Goal: Transaction & Acquisition: Purchase product/service

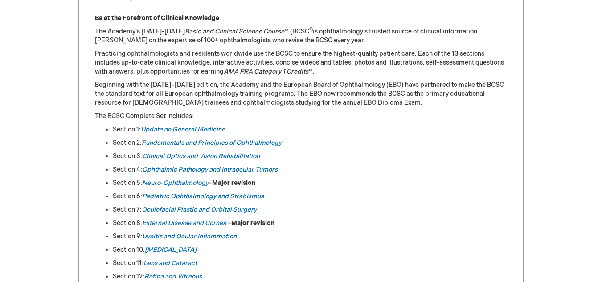
scroll to position [401, 0]
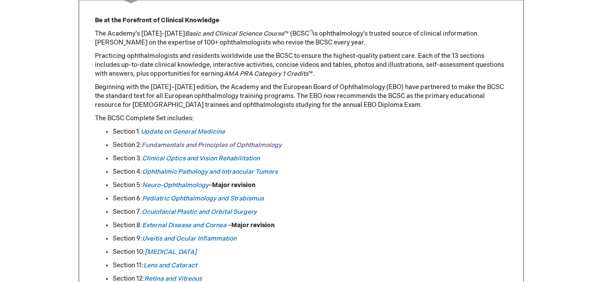
click at [165, 145] on link "Fundamentals and Principles of Ophthalmology" at bounding box center [212, 145] width 140 height 8
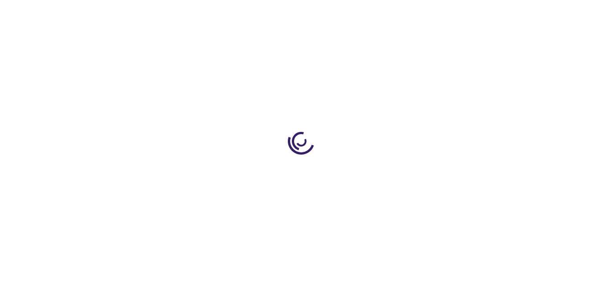
type input "0"
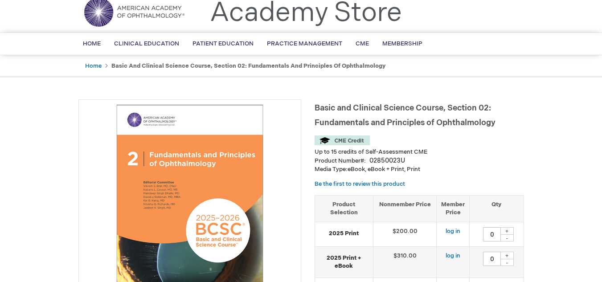
scroll to position [89, 0]
